Goal: Information Seeking & Learning: Find specific fact

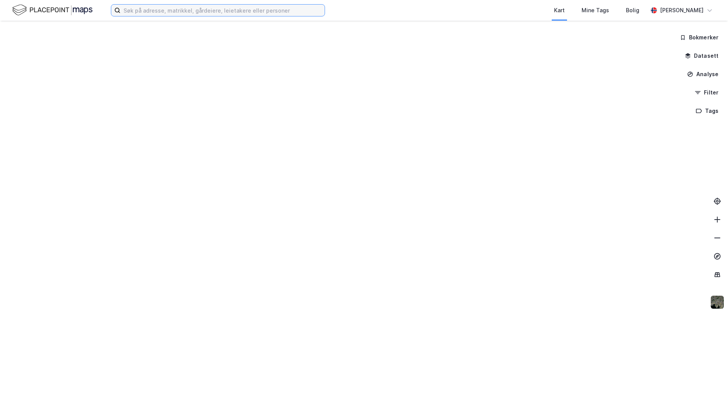
click at [228, 8] on input at bounding box center [222, 10] width 204 height 11
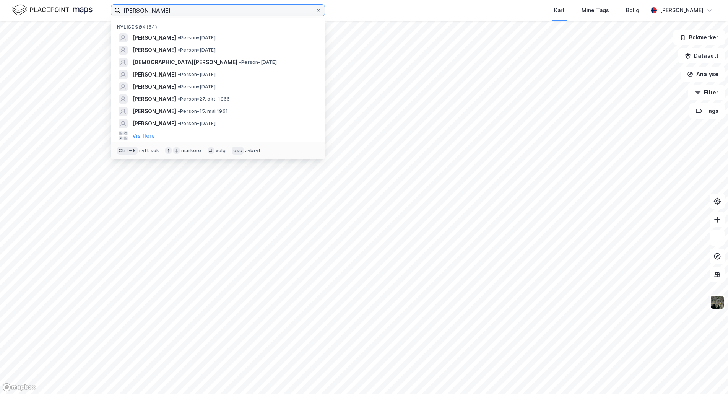
type input "[PERSON_NAME]"
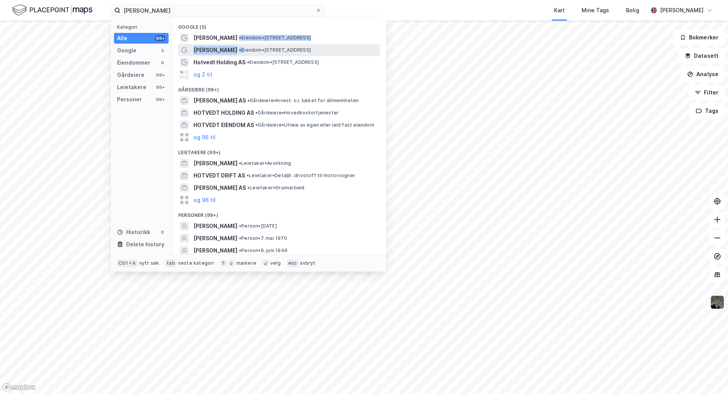
drag, startPoint x: 232, startPoint y: 36, endPoint x: 237, endPoint y: 51, distance: 16.2
click at [237, 51] on div "Google (5) Morten Hostvedt • Eiendom • [STREET_ADDRESS] [PERSON_NAME] • Eiendom…" at bounding box center [279, 136] width 214 height 236
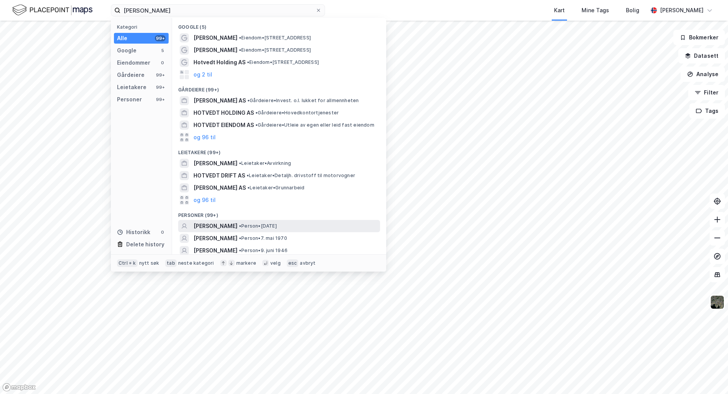
click at [232, 227] on span "[PERSON_NAME]" at bounding box center [215, 225] width 44 height 9
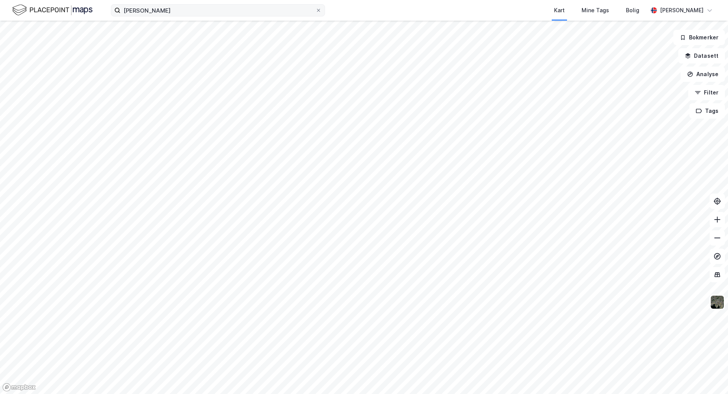
click at [195, 16] on div "[PERSON_NAME] Kart Mine Tags Bolig [PERSON_NAME]" at bounding box center [364, 10] width 728 height 21
click at [192, 11] on input "[PERSON_NAME]" at bounding box center [217, 10] width 195 height 11
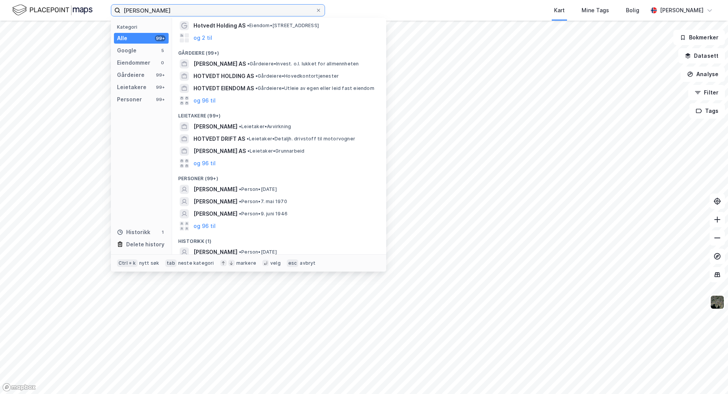
scroll to position [38, 0]
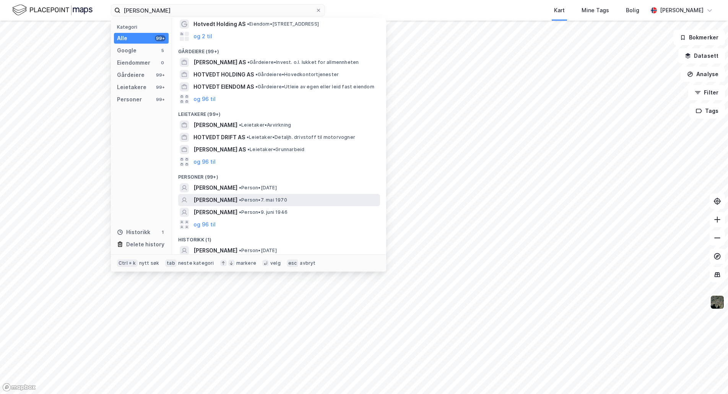
click at [227, 200] on span "[PERSON_NAME]" at bounding box center [215, 199] width 44 height 9
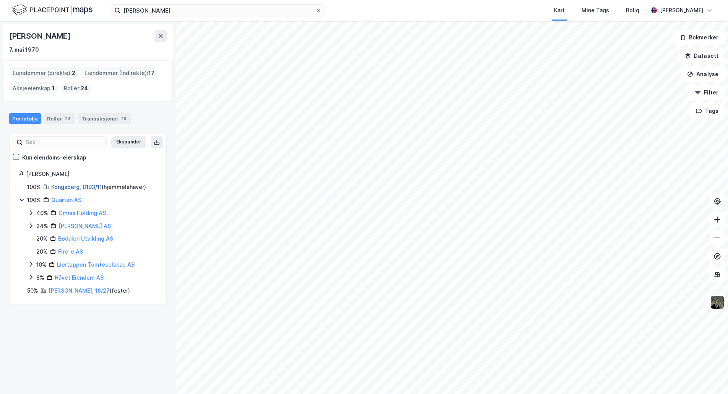
click at [75, 186] on link "Kongsberg, 8193/11" at bounding box center [76, 186] width 50 height 6
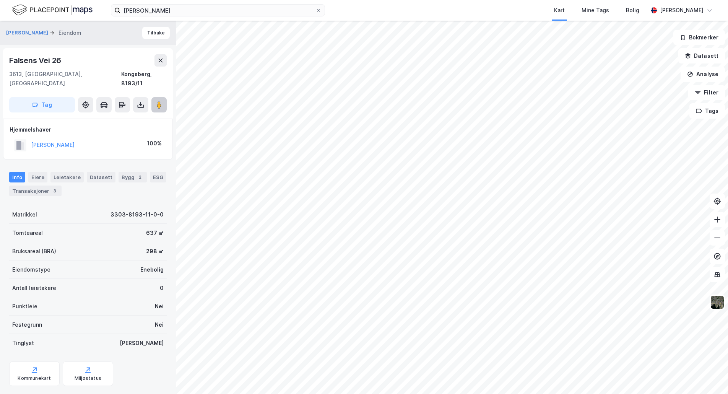
click at [162, 97] on button at bounding box center [158, 104] width 15 height 15
click at [146, 34] on button "Tilbake" at bounding box center [156, 33] width 28 height 12
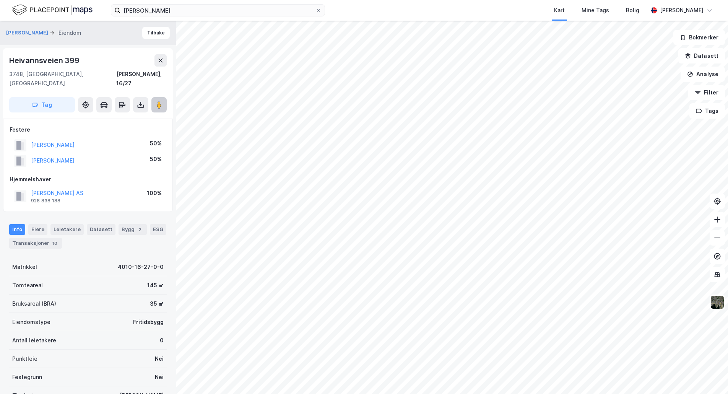
click at [165, 97] on button at bounding box center [158, 104] width 15 height 15
click at [151, 37] on button "Tilbake" at bounding box center [156, 33] width 28 height 12
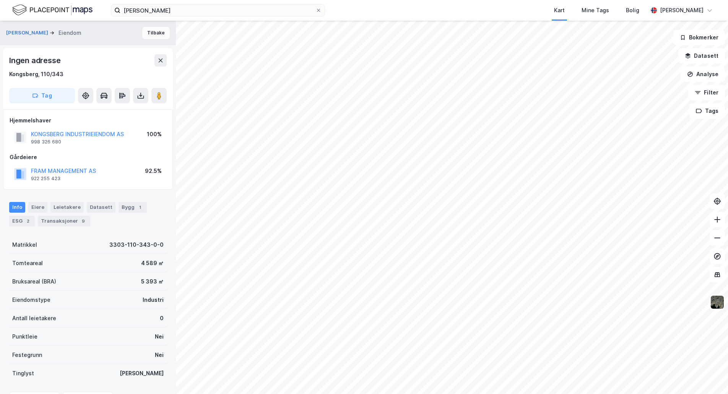
click at [156, 32] on button "Tilbake" at bounding box center [156, 33] width 28 height 12
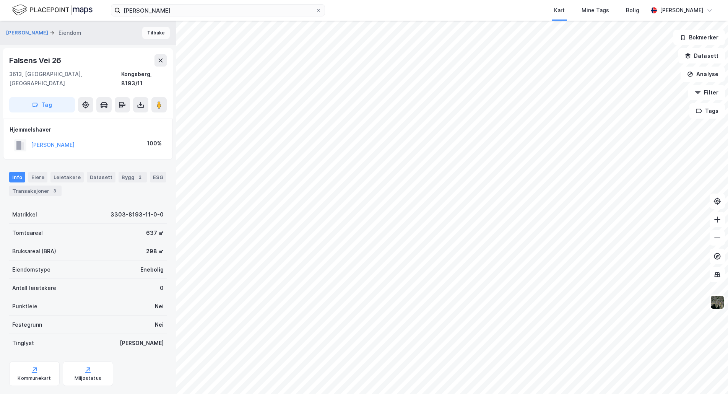
click at [151, 33] on button "Tilbake" at bounding box center [156, 33] width 28 height 12
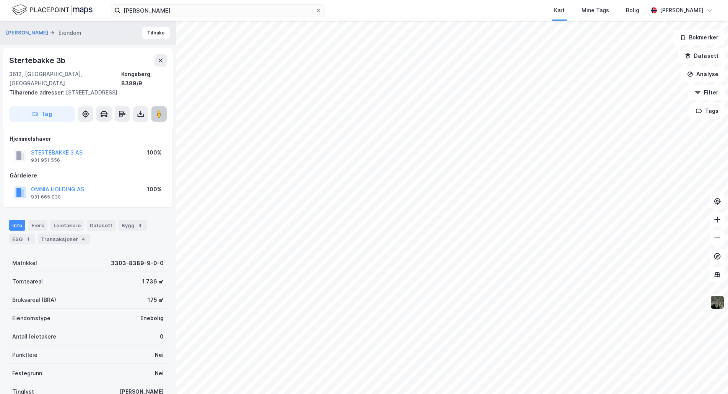
click at [161, 110] on image at bounding box center [159, 114] width 5 height 8
